Goal: Task Accomplishment & Management: Manage account settings

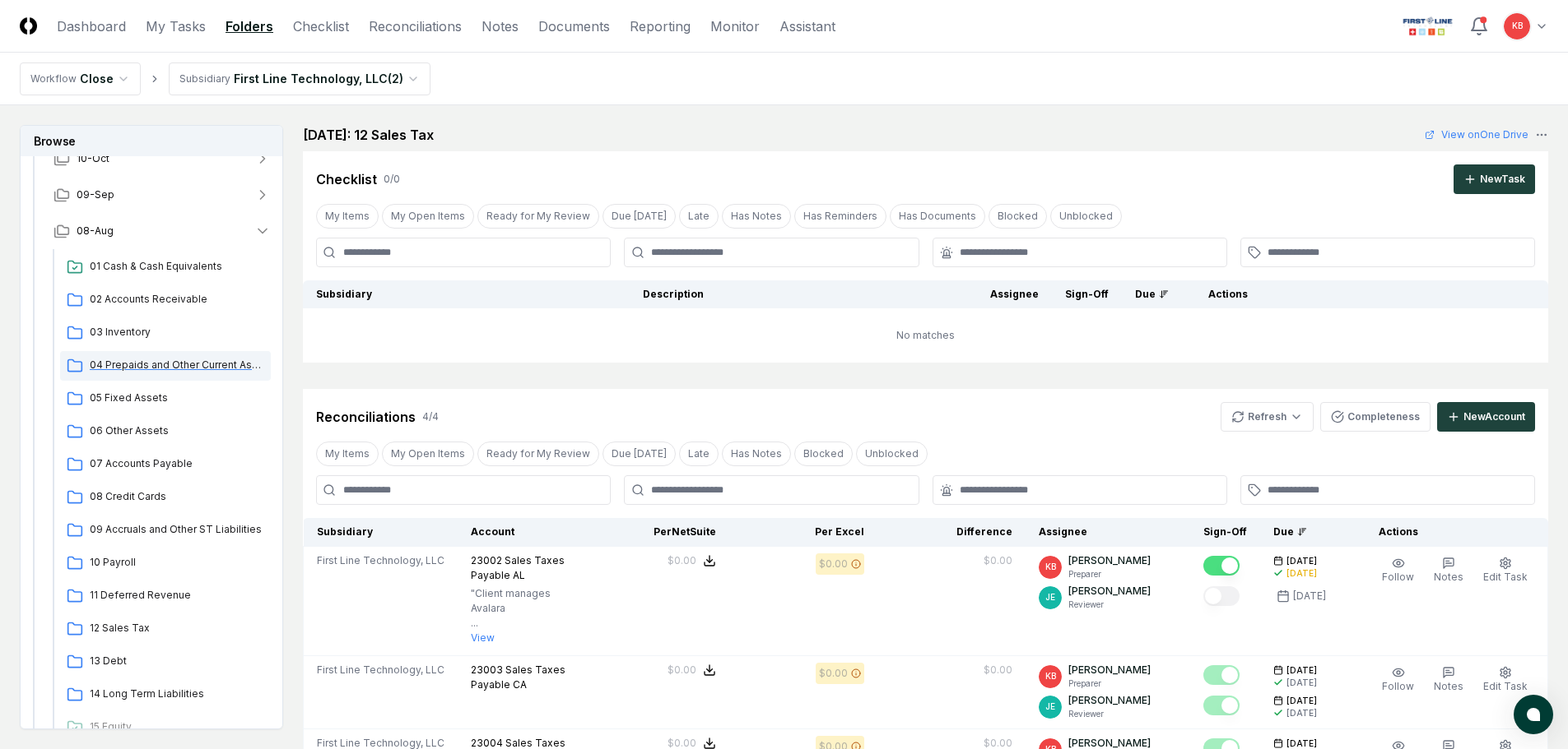
scroll to position [165, 0]
click at [124, 486] on span "08 Credit Cards" at bounding box center [177, 494] width 175 height 15
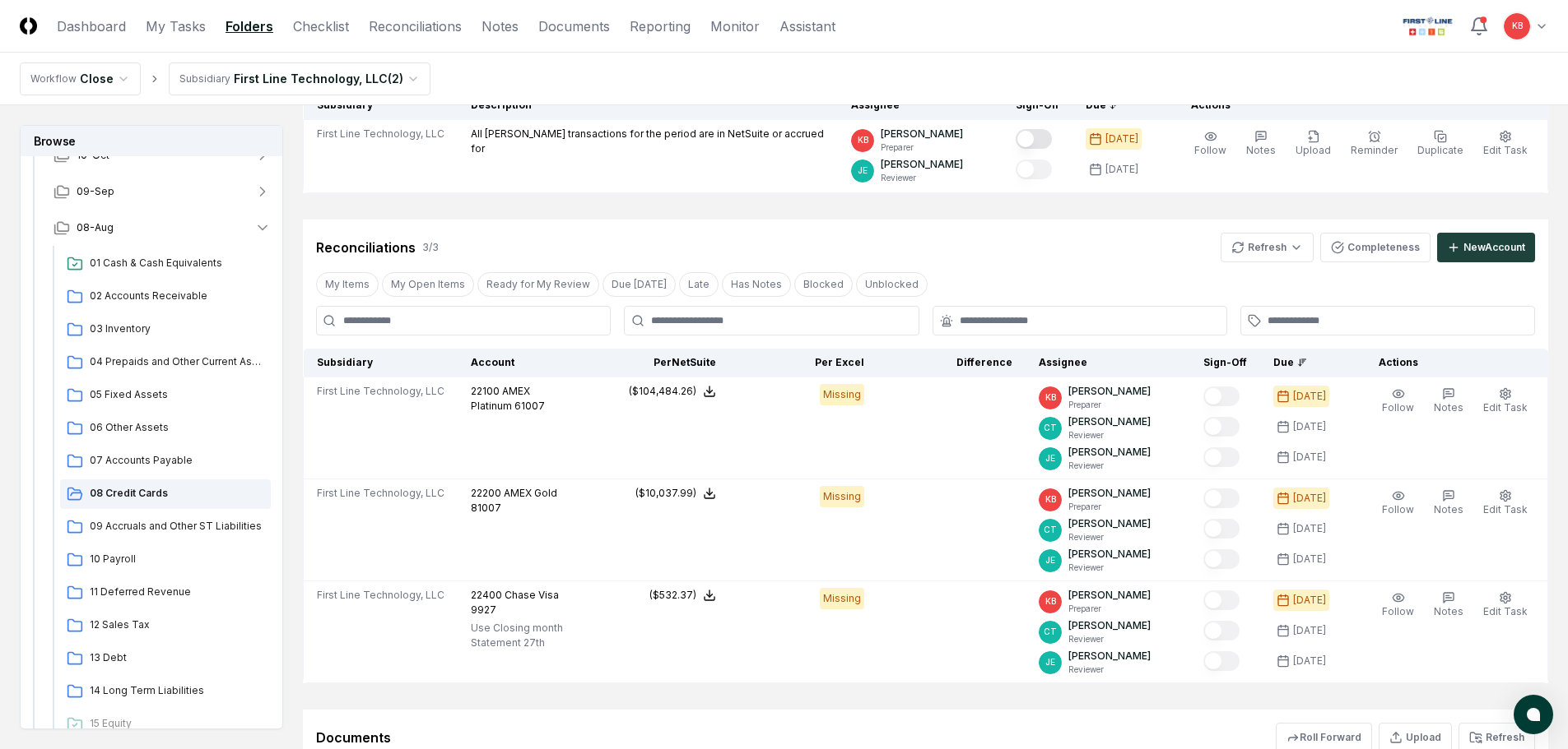
scroll to position [191, 0]
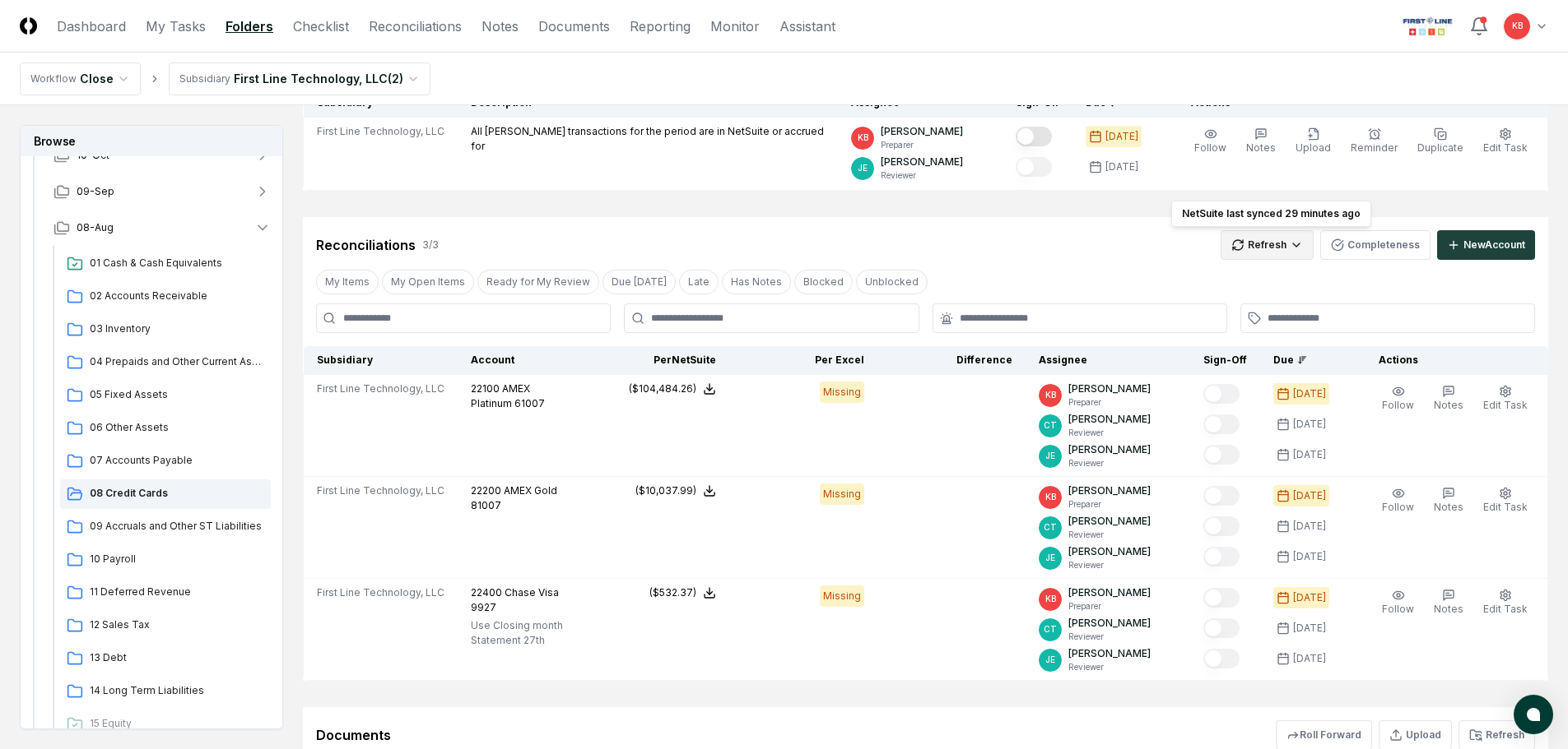
click at [1293, 245] on html "CloseCore Dashboard My Tasks Folders Checklist Reconciliations Notes Documents …" at bounding box center [784, 386] width 1568 height 1156
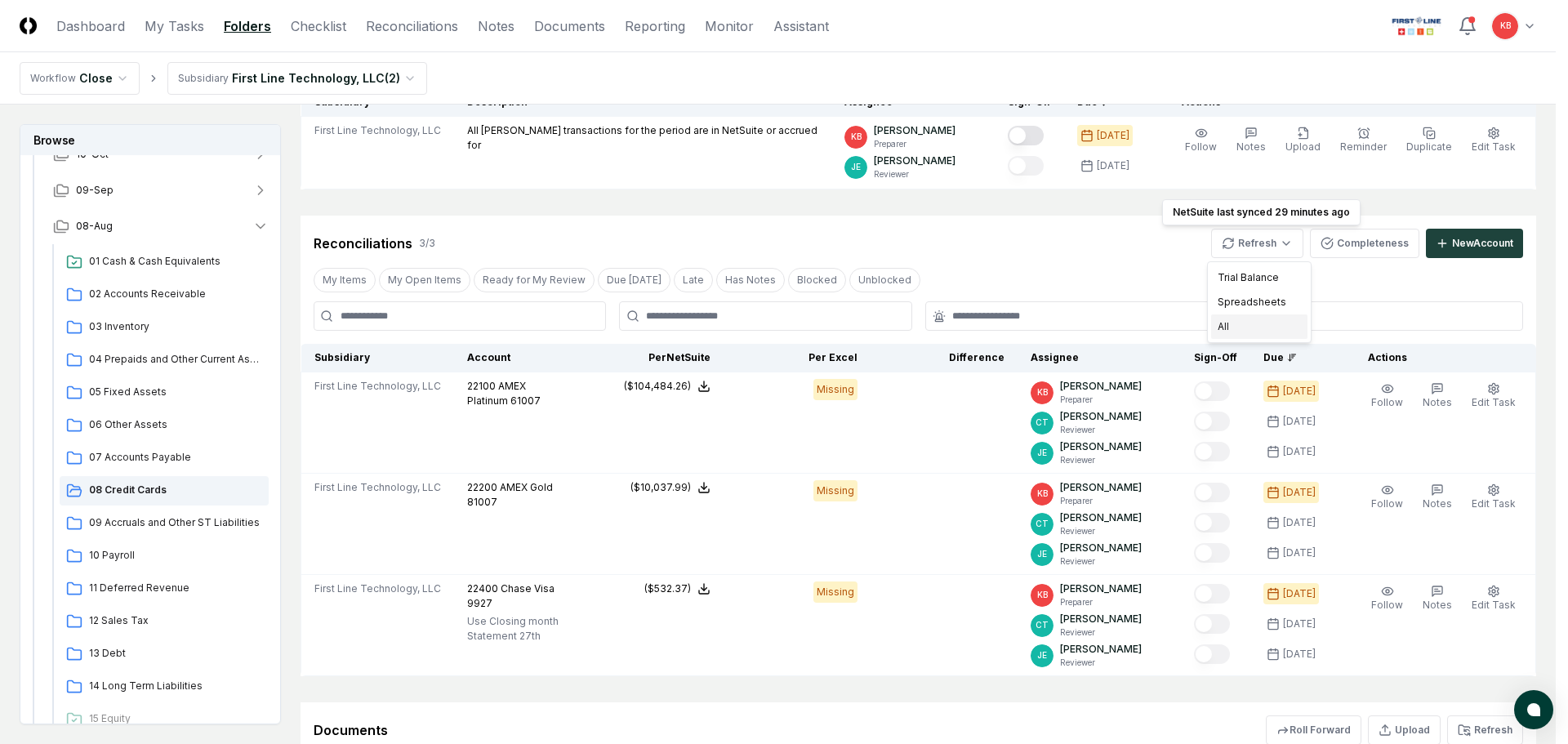
click at [1247, 331] on div "All" at bounding box center [1259, 327] width 97 height 25
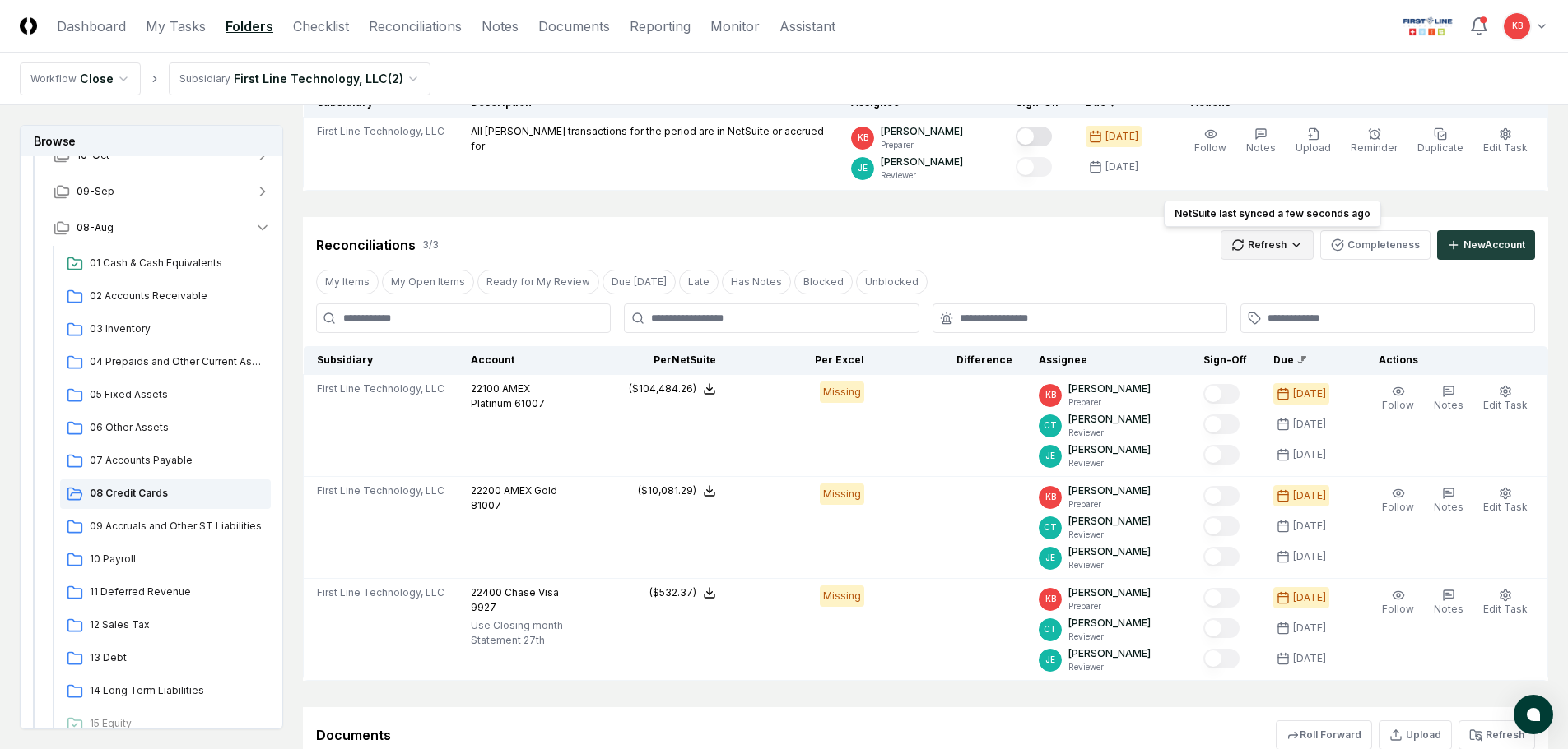
click at [1253, 244] on html "CloseCore Dashboard My Tasks Folders Checklist Reconciliations Notes Documents …" at bounding box center [784, 386] width 1568 height 1156
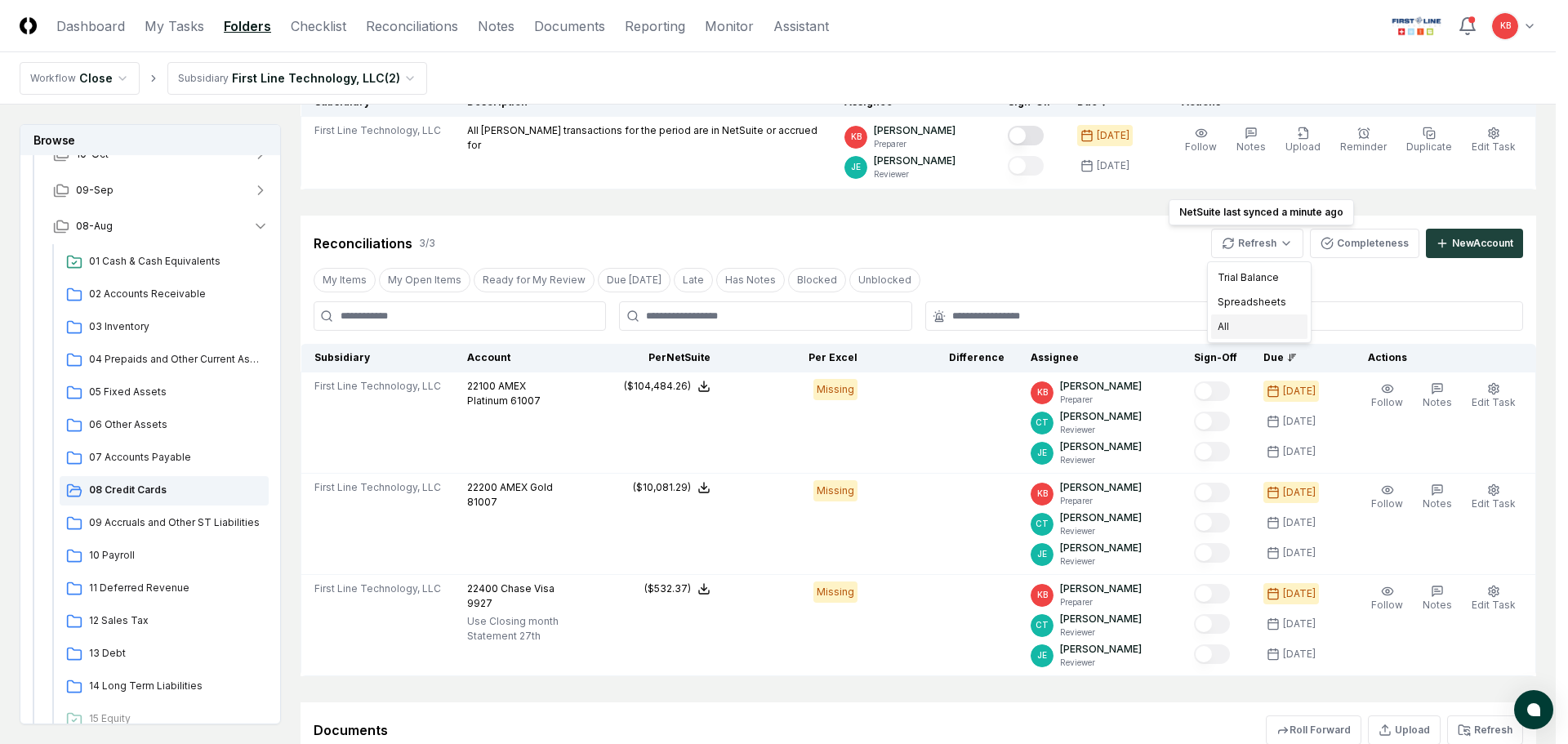
click at [1256, 327] on div "All" at bounding box center [1259, 327] width 97 height 25
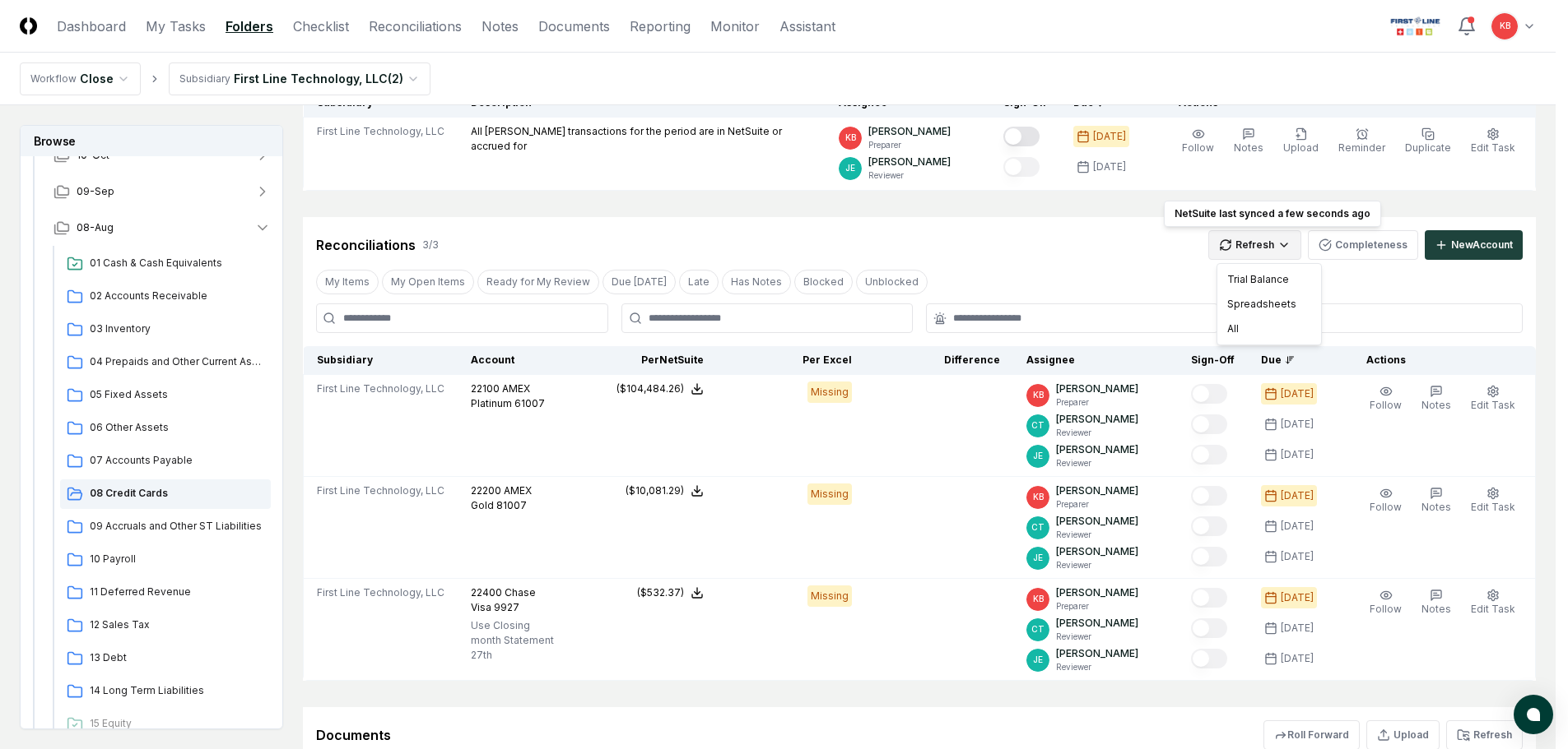
click at [1265, 239] on html "CloseCore Dashboard My Tasks Folders Checklist Reconciliations Notes Documents …" at bounding box center [784, 386] width 1568 height 1156
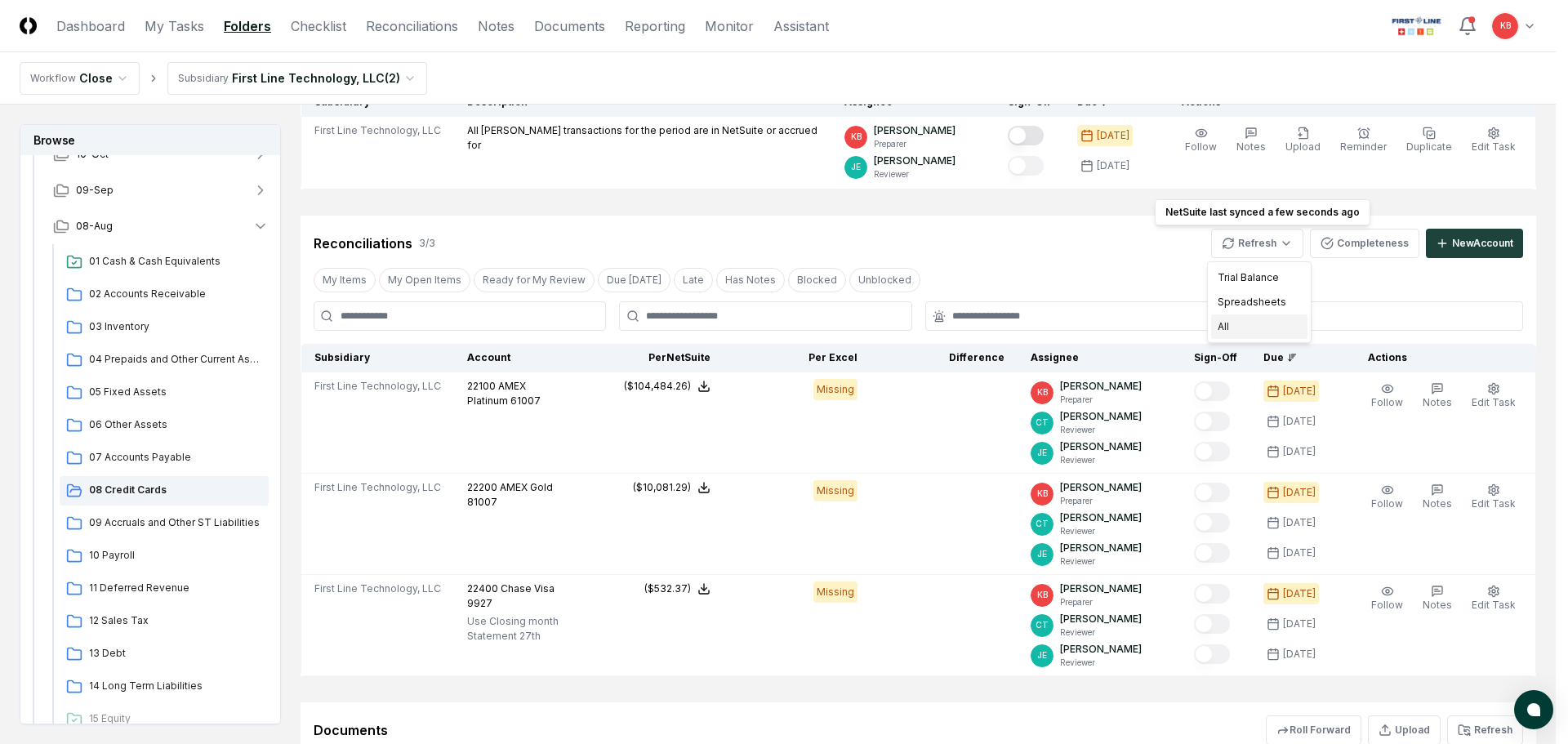
click at [1243, 325] on div "All" at bounding box center [1259, 327] width 97 height 25
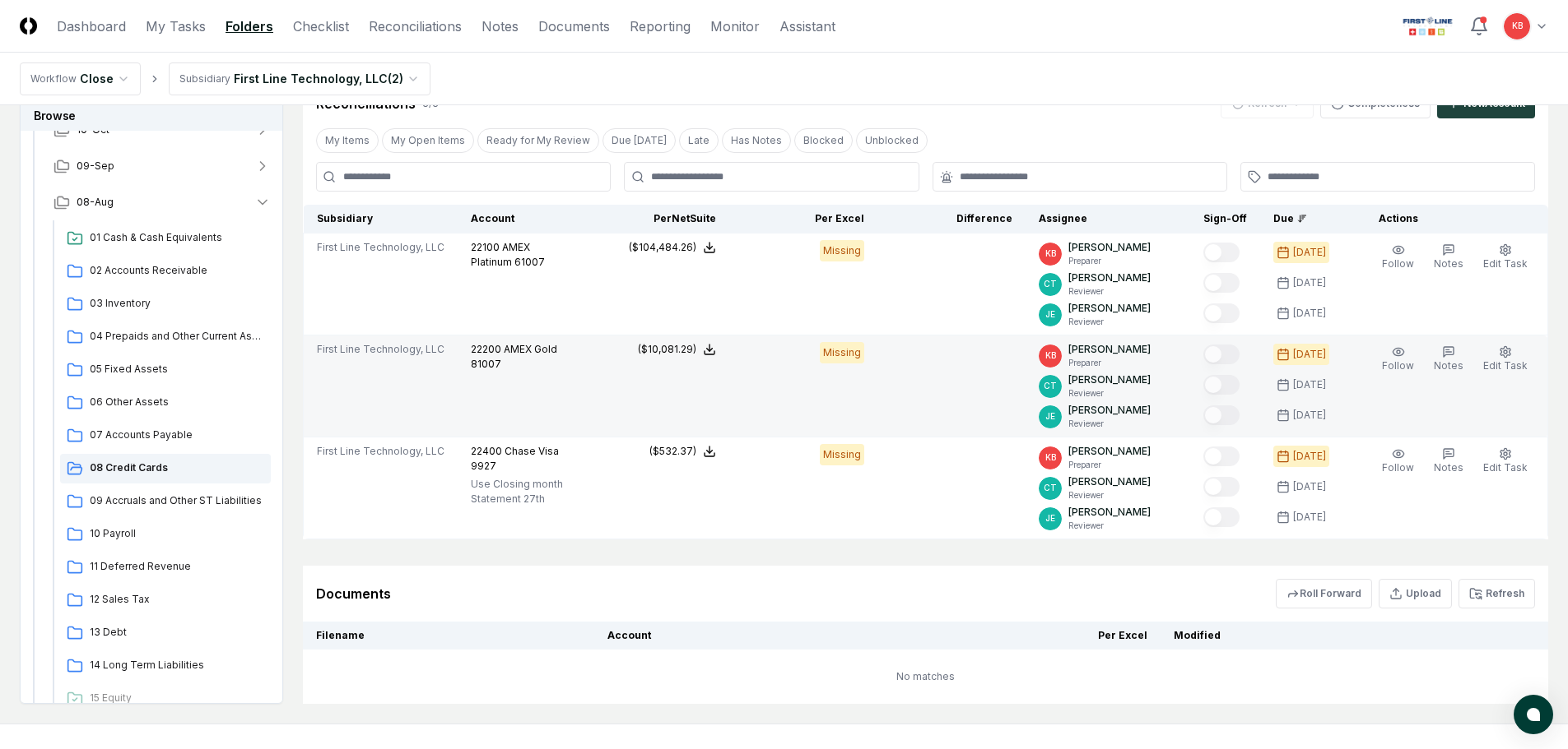
scroll to position [406, 0]
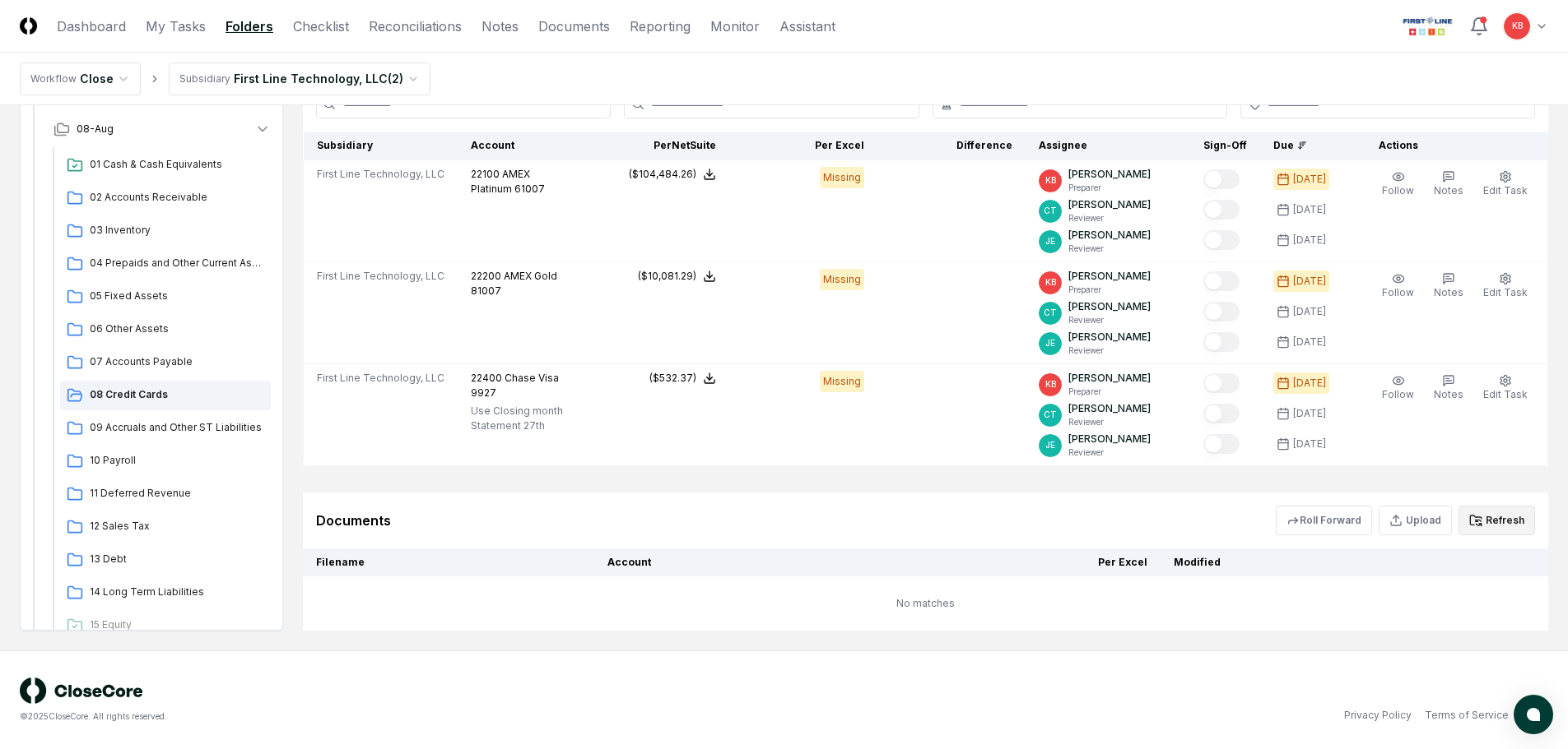
click at [1501, 520] on button "Refresh" at bounding box center [1496, 521] width 77 height 30
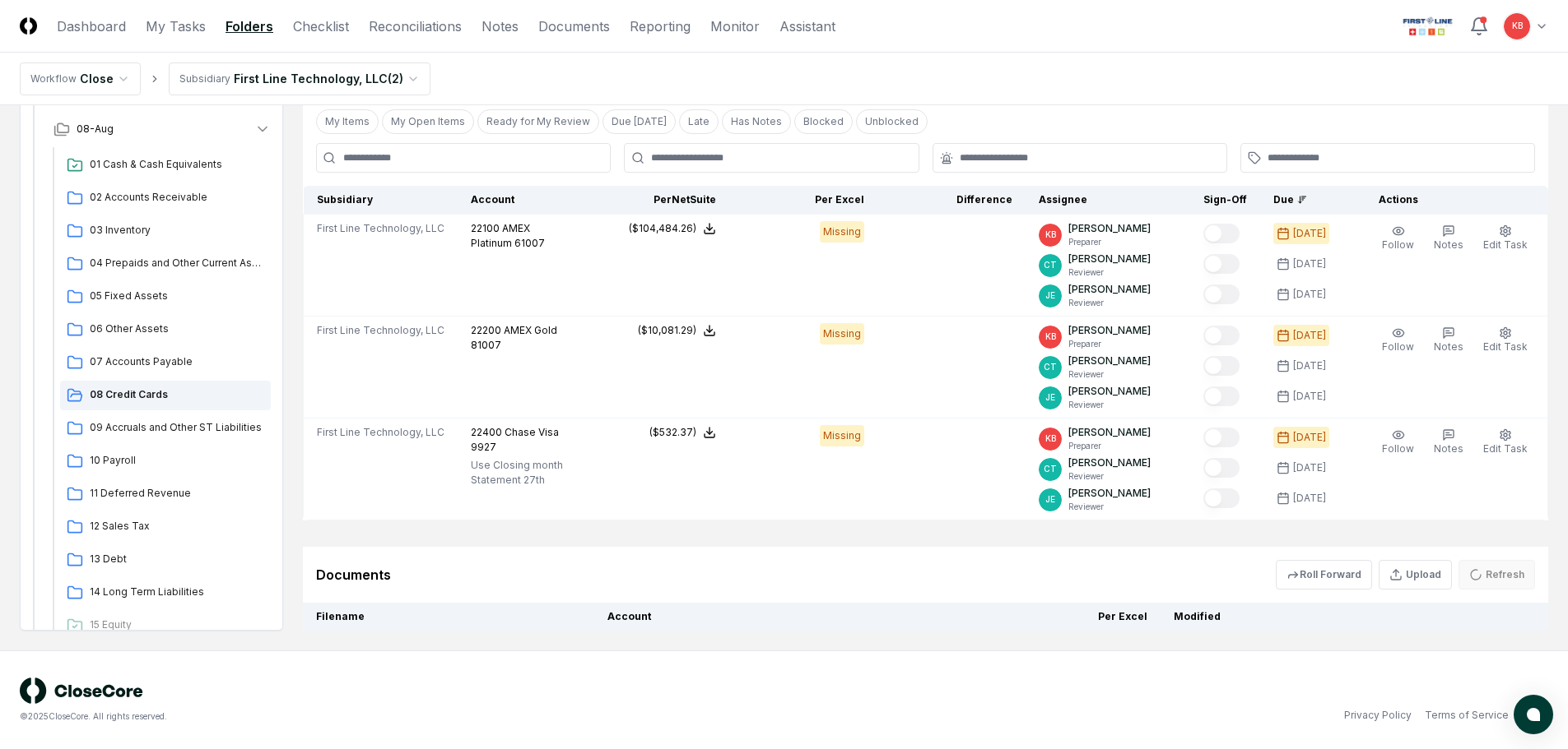
scroll to position [396, 0]
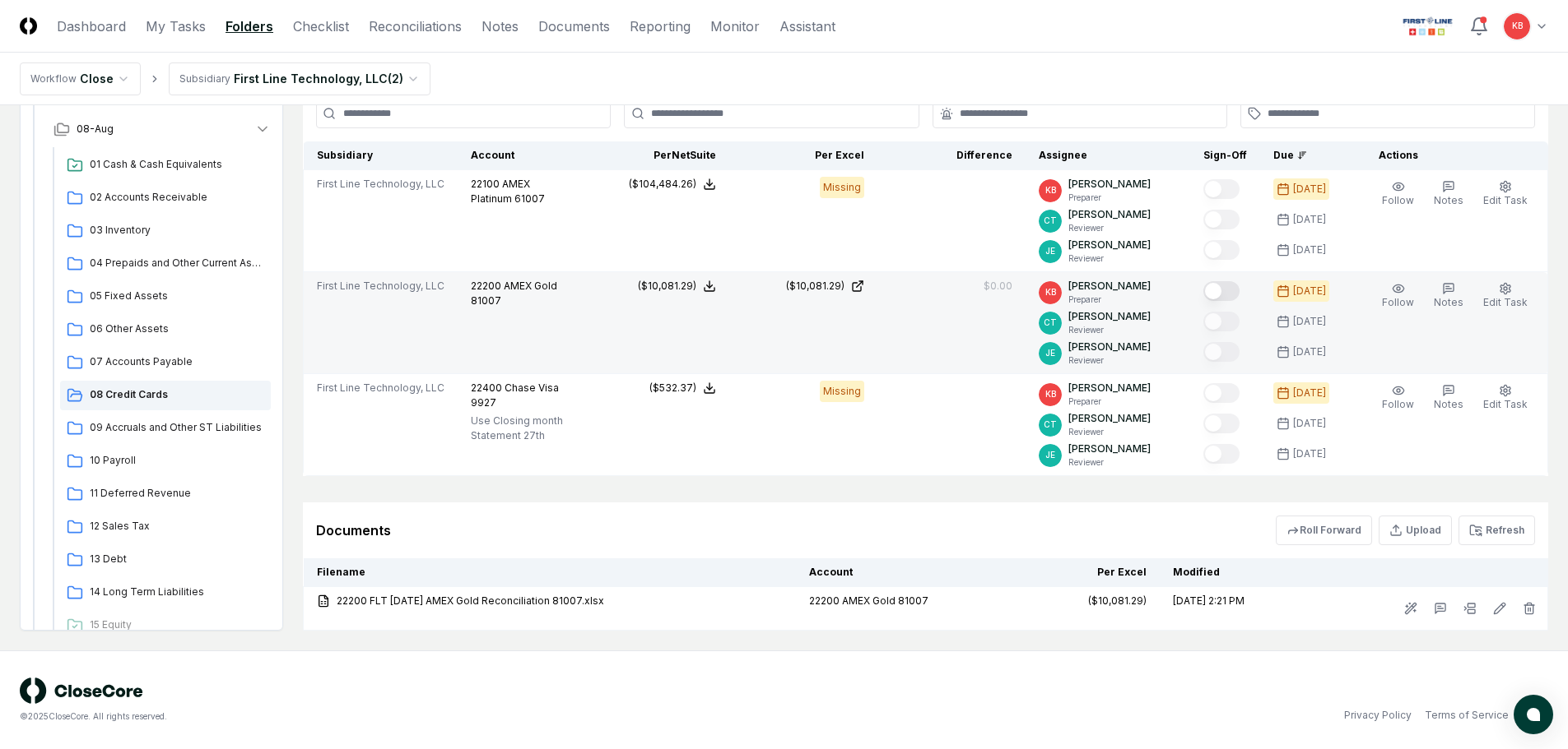
click at [1225, 280] on div at bounding box center [1225, 292] width 43 height 27
click at [1220, 287] on button "Mark complete" at bounding box center [1221, 291] width 36 height 20
